Goal: Task Accomplishment & Management: Manage account settings

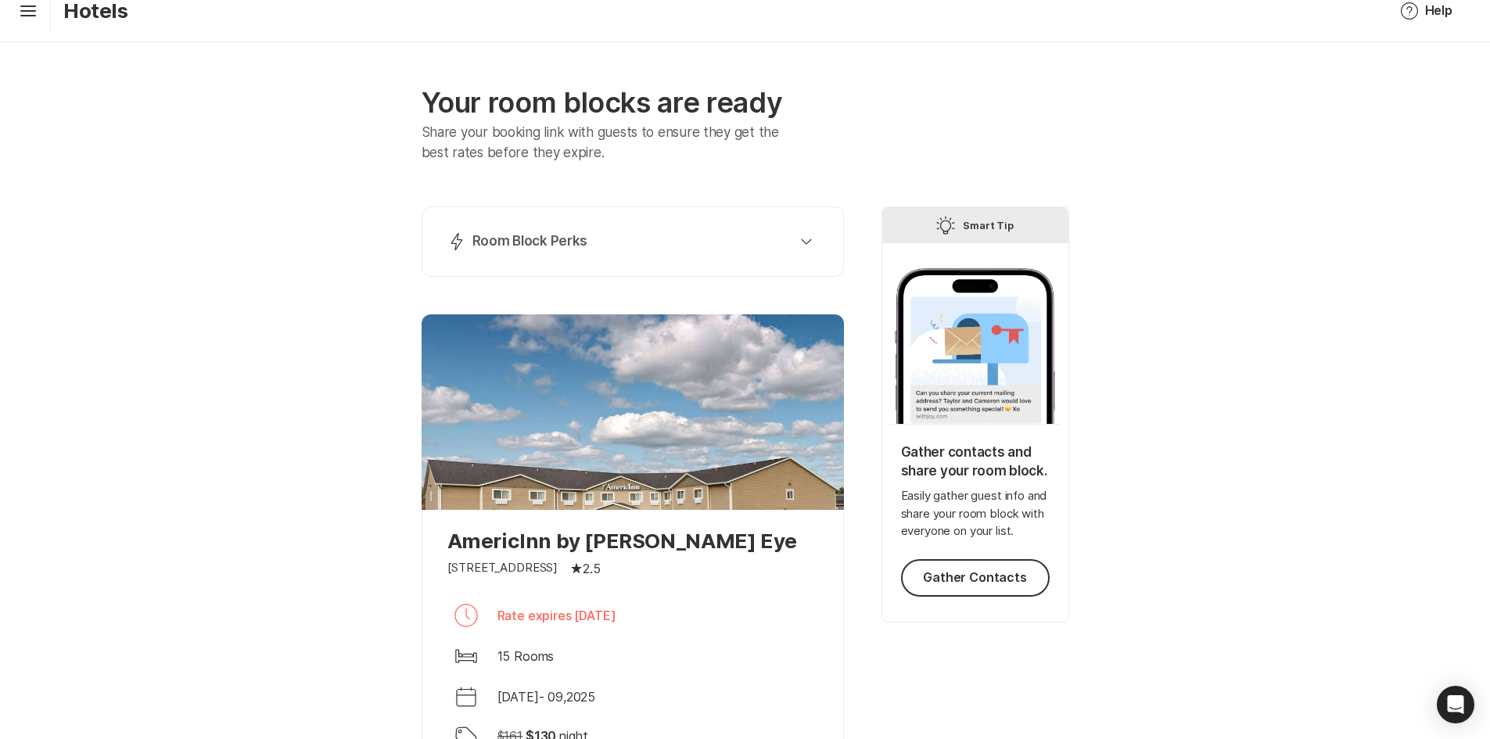
scroll to position [78, 0]
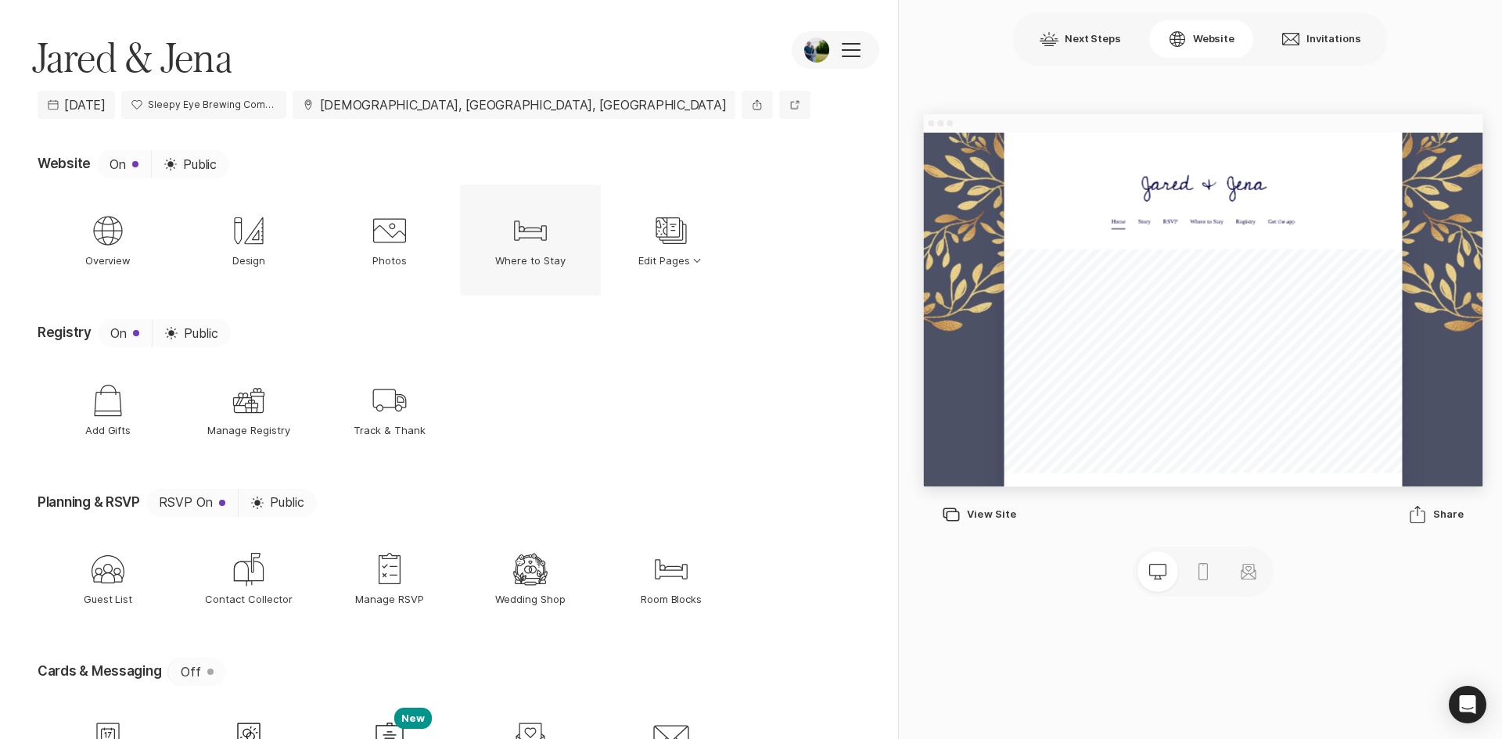
click at [549, 255] on p "Where to Stay" at bounding box center [530, 260] width 70 height 14
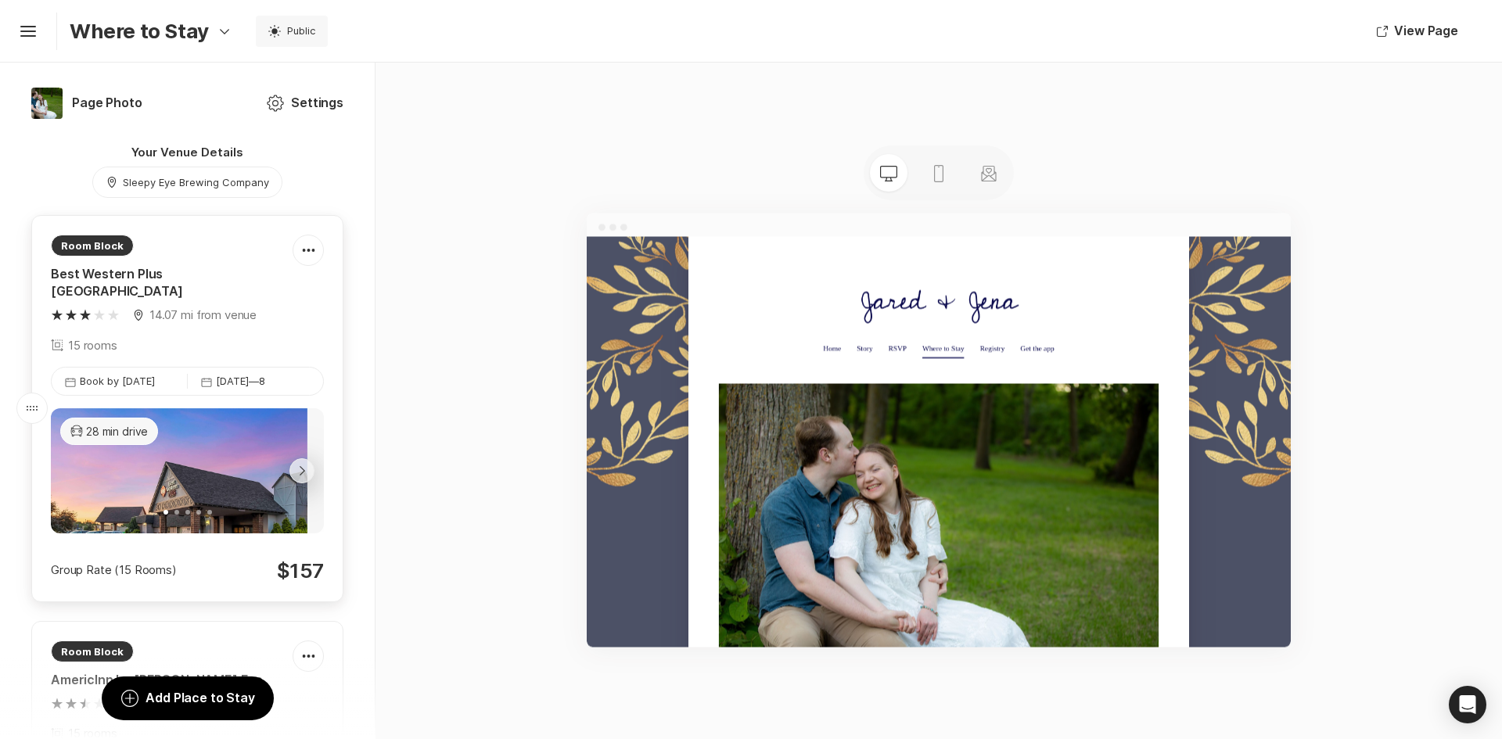
click at [199, 272] on div "Best Western Plus [GEOGRAPHIC_DATA]" at bounding box center [172, 283] width 242 height 34
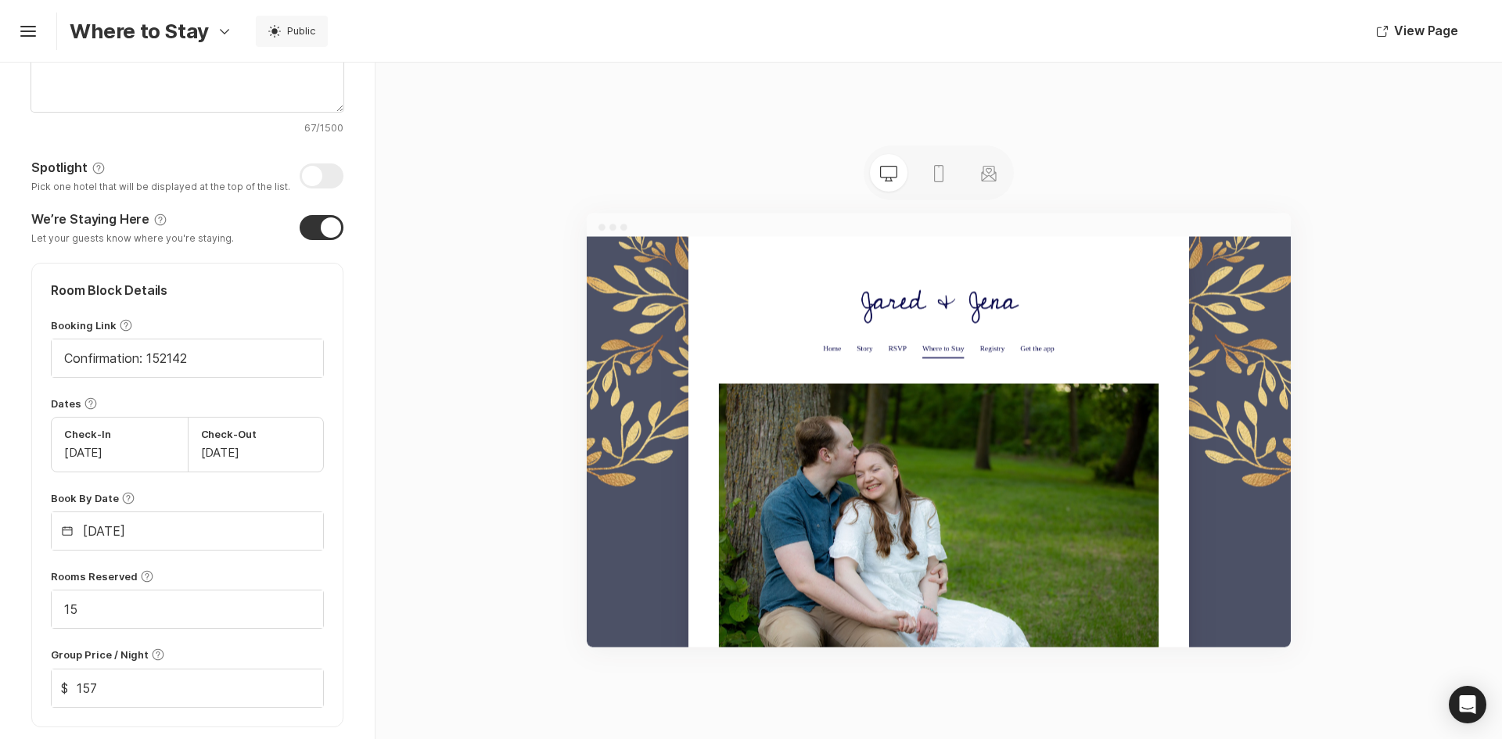
scroll to position [548, 0]
drag, startPoint x: 185, startPoint y: 359, endPoint x: 148, endPoint y: 365, distance: 37.9
click at [148, 365] on input "Confirmation: 152142" at bounding box center [187, 358] width 271 height 38
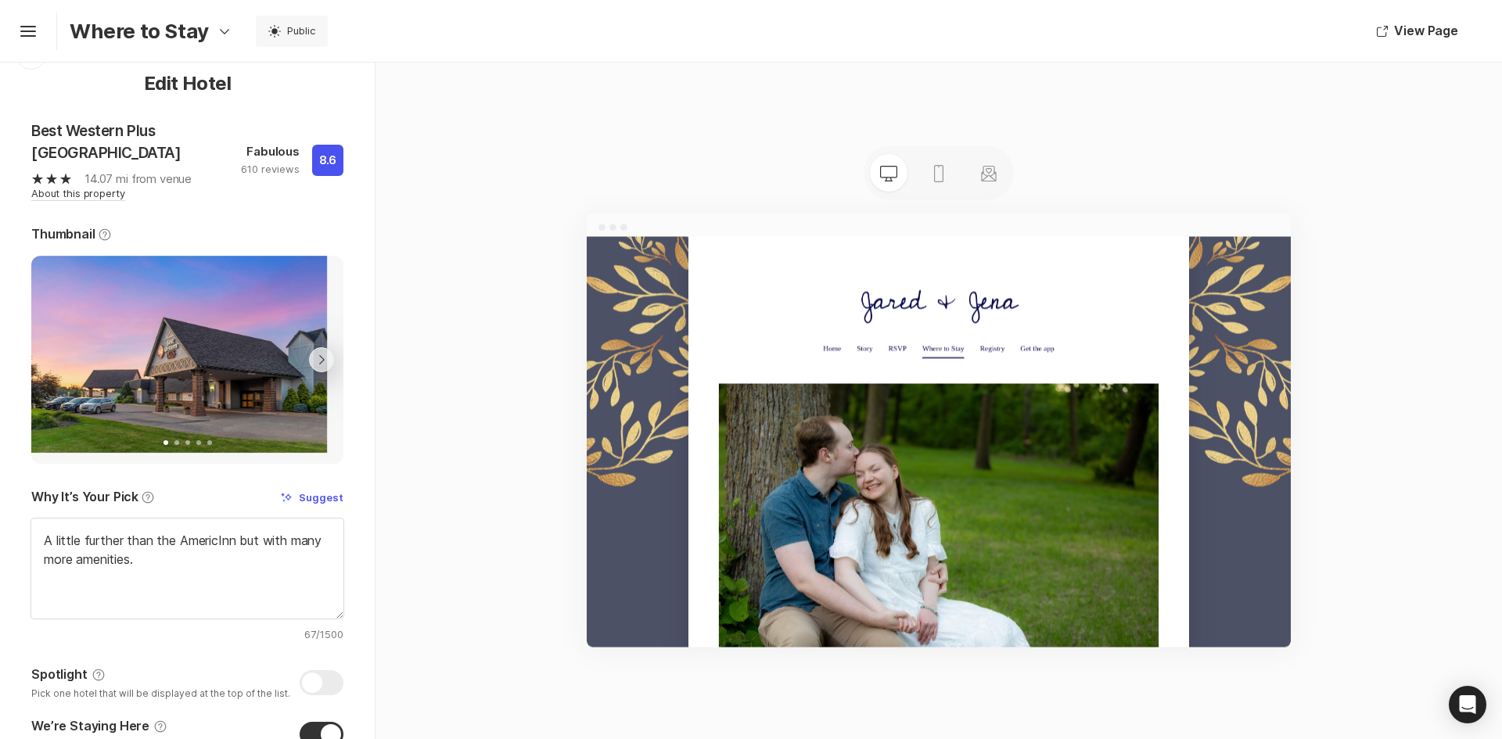
scroll to position [0, 0]
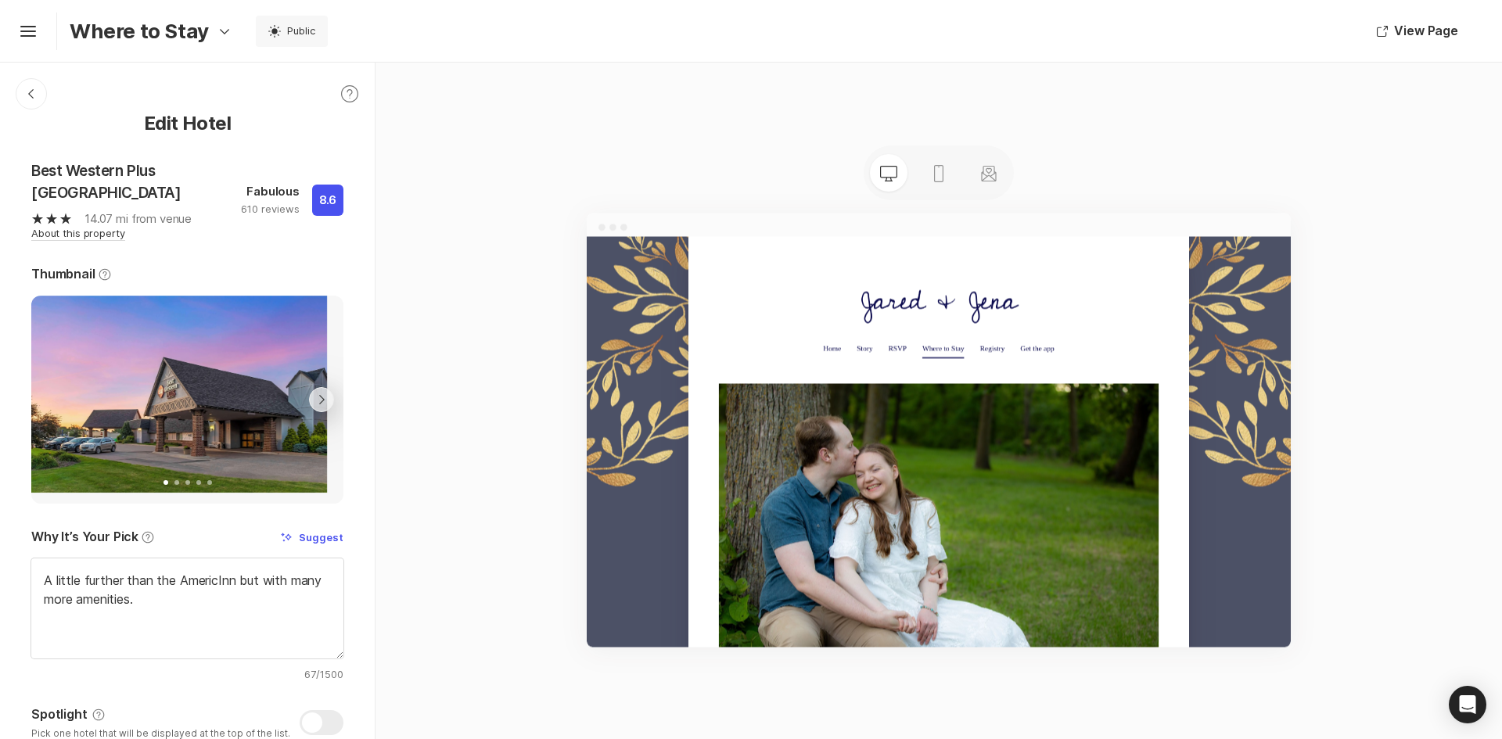
click at [173, 374] on img at bounding box center [179, 394] width 296 height 197
click at [104, 169] on link "Best Western Plus [GEOGRAPHIC_DATA]" at bounding box center [105, 182] width 149 height 40
